Goal: Task Accomplishment & Management: Use online tool/utility

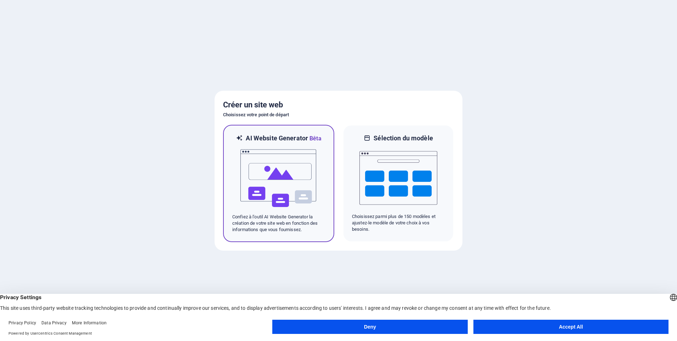
click at [296, 160] on img at bounding box center [279, 178] width 78 height 71
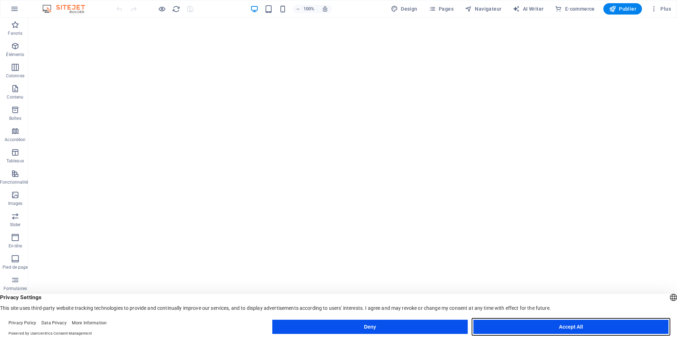
click at [591, 327] on button "Accept All" at bounding box center [571, 326] width 195 height 14
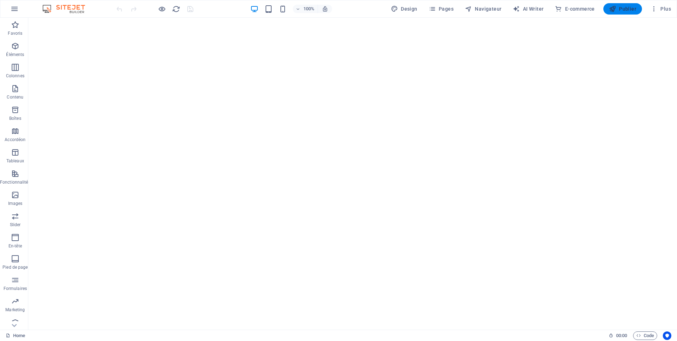
click at [625, 9] on span "Publier" at bounding box center [622, 8] width 27 height 7
